Goal: Information Seeking & Learning: Learn about a topic

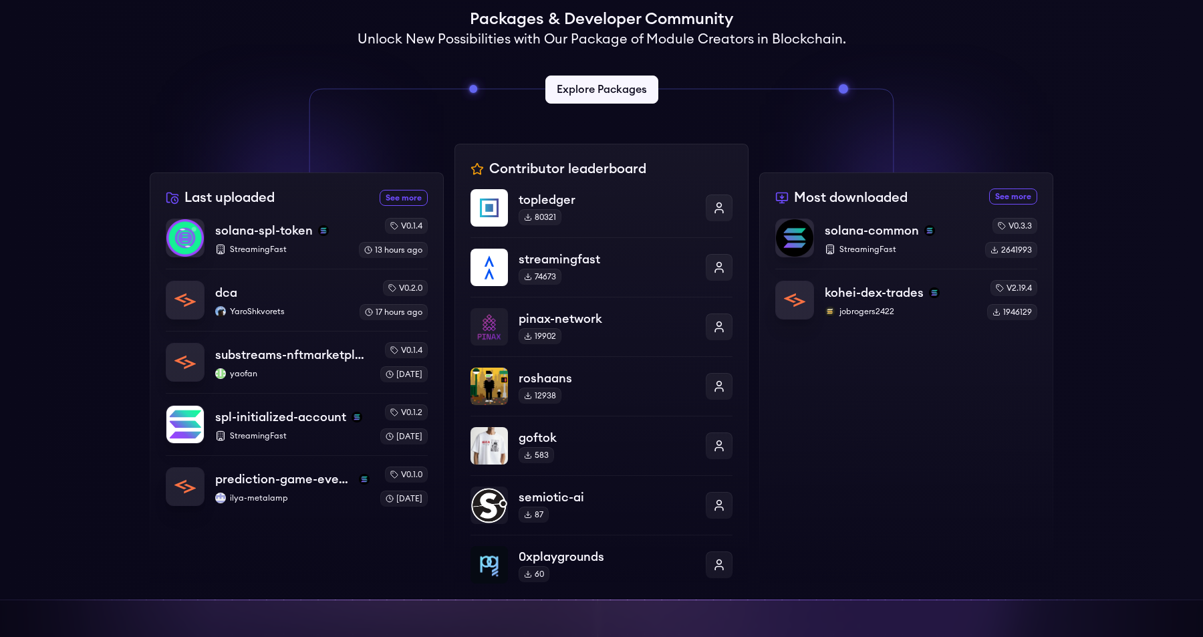
scroll to position [341, 0]
click at [876, 227] on p "solana-common" at bounding box center [871, 230] width 96 height 19
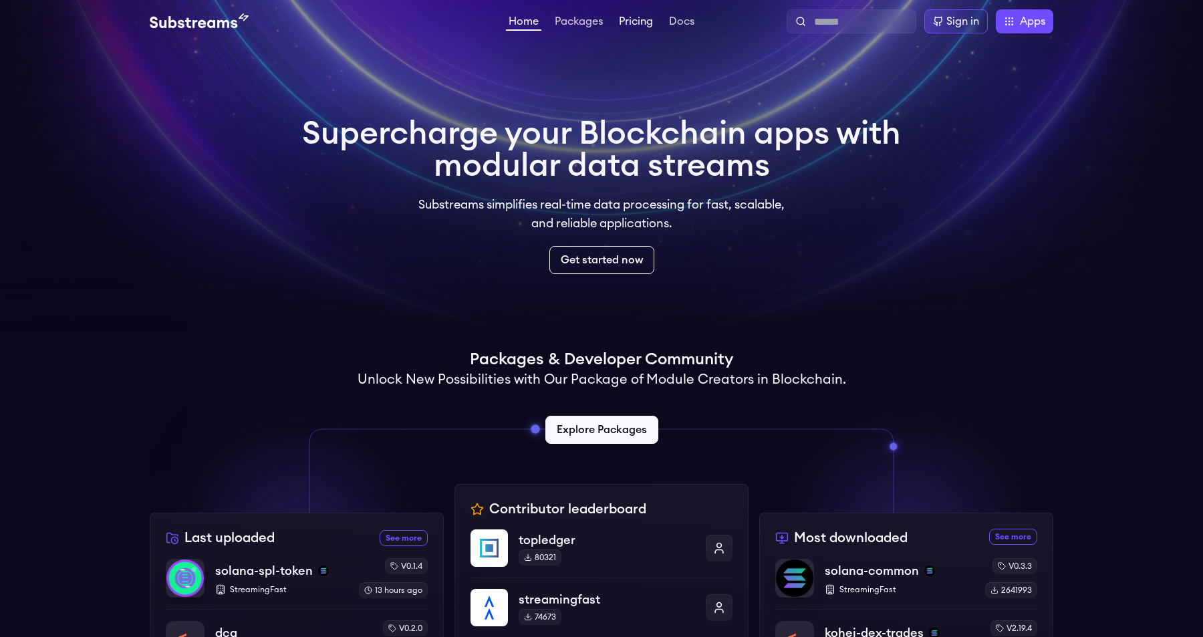
click at [637, 23] on link "Pricing" at bounding box center [635, 22] width 39 height 13
